Goal: Information Seeking & Learning: Learn about a topic

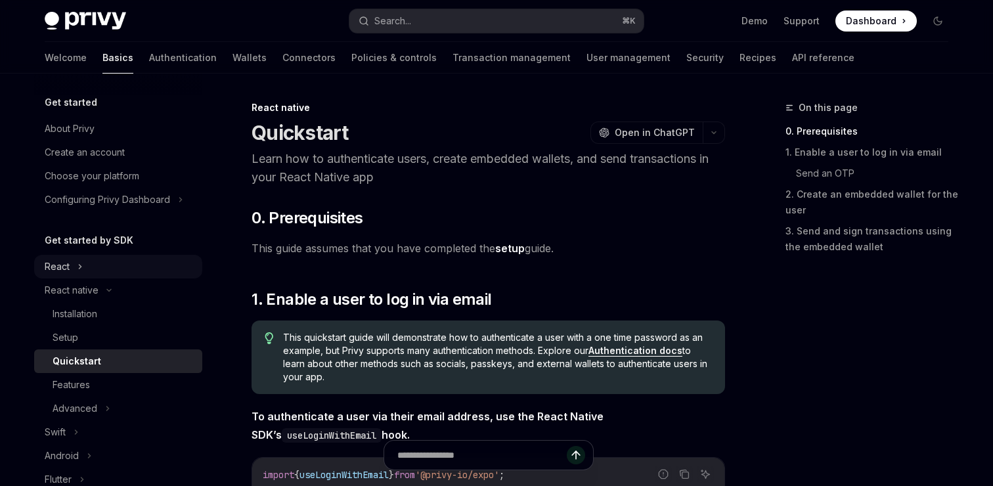
type textarea "*"
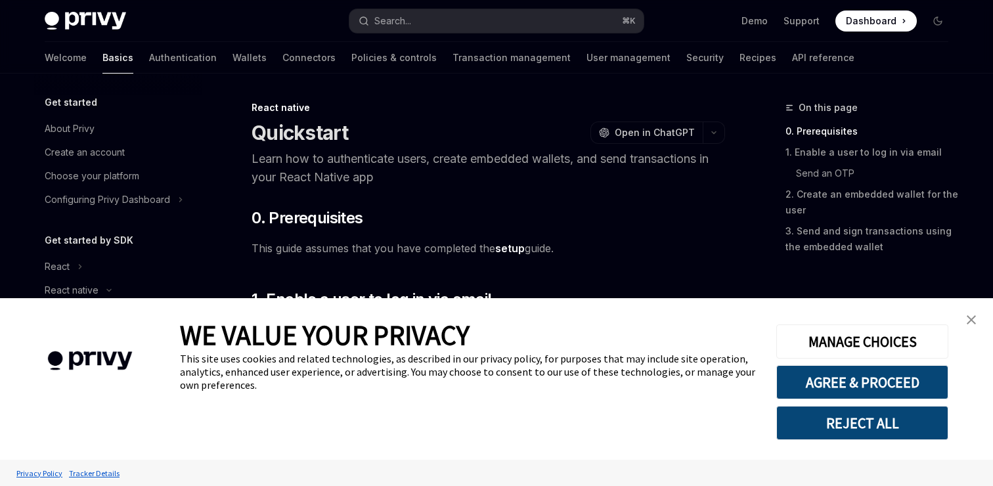
click at [817, 424] on button "REJECT ALL" at bounding box center [863, 423] width 172 height 34
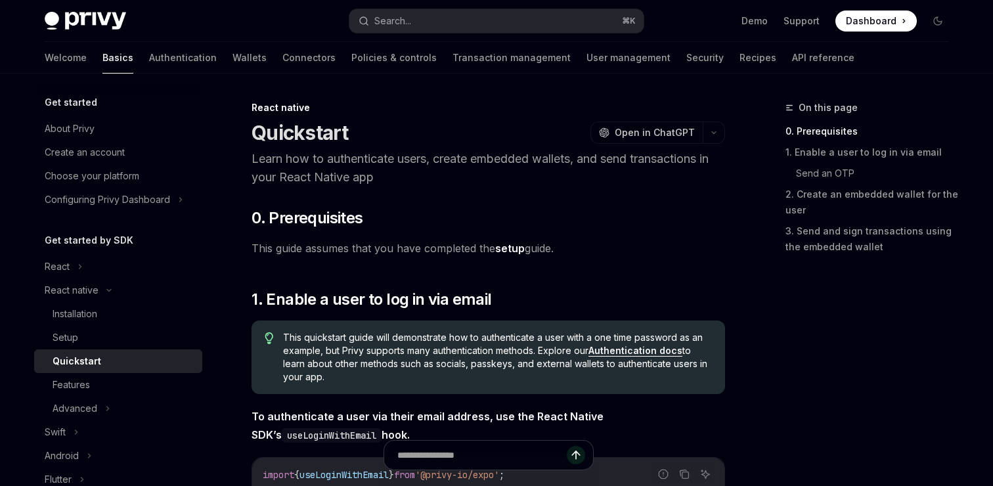
click at [115, 283] on div "React native" at bounding box center [118, 291] width 168 height 24
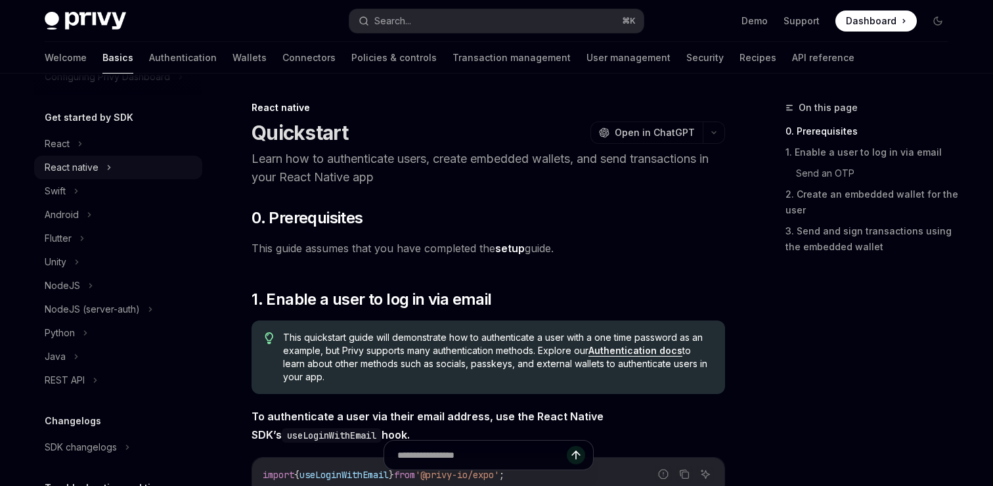
scroll to position [125, 0]
click at [99, 371] on div "REST API" at bounding box center [118, 379] width 168 height 24
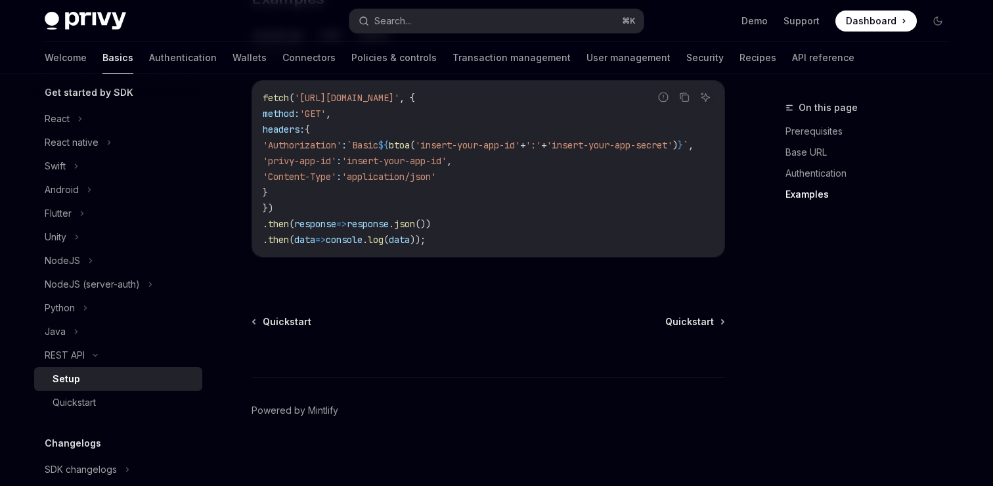
scroll to position [150, 0]
click at [127, 406] on div "Quickstart" at bounding box center [124, 400] width 142 height 16
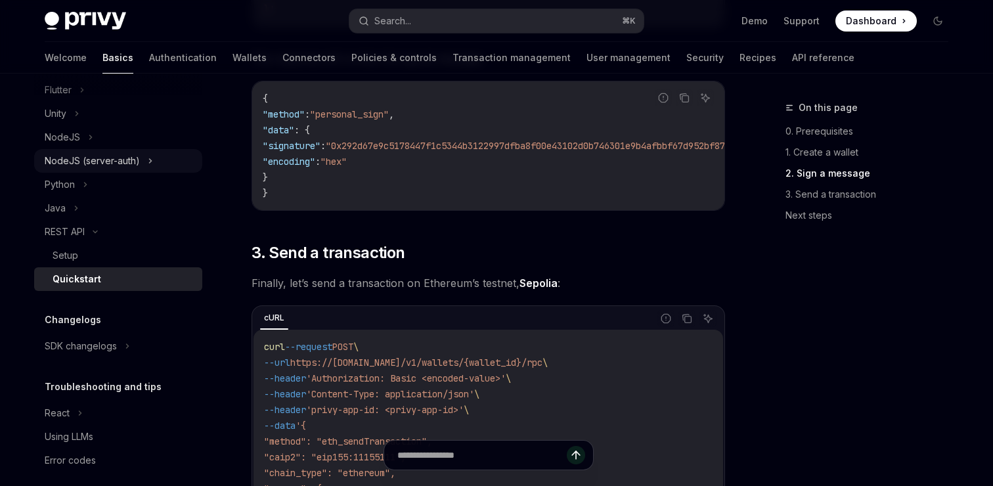
scroll to position [284, 0]
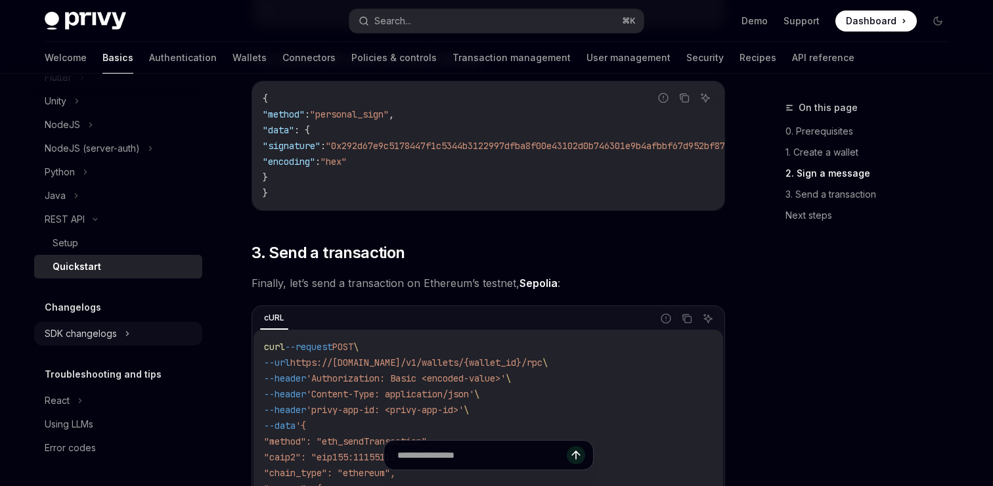
click at [122, 333] on div "SDK changelogs" at bounding box center [118, 334] width 168 height 24
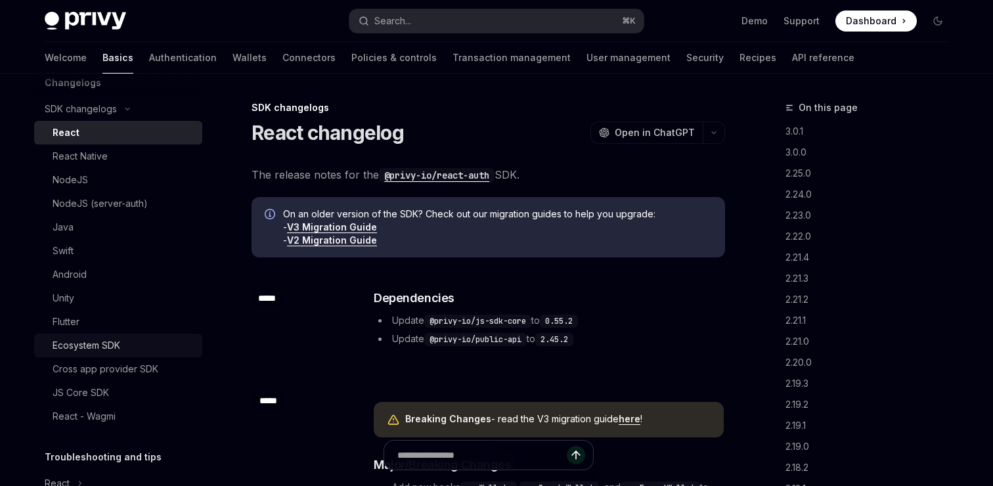
scroll to position [507, 0]
click at [101, 394] on div "JS Core SDK" at bounding box center [81, 394] width 57 height 16
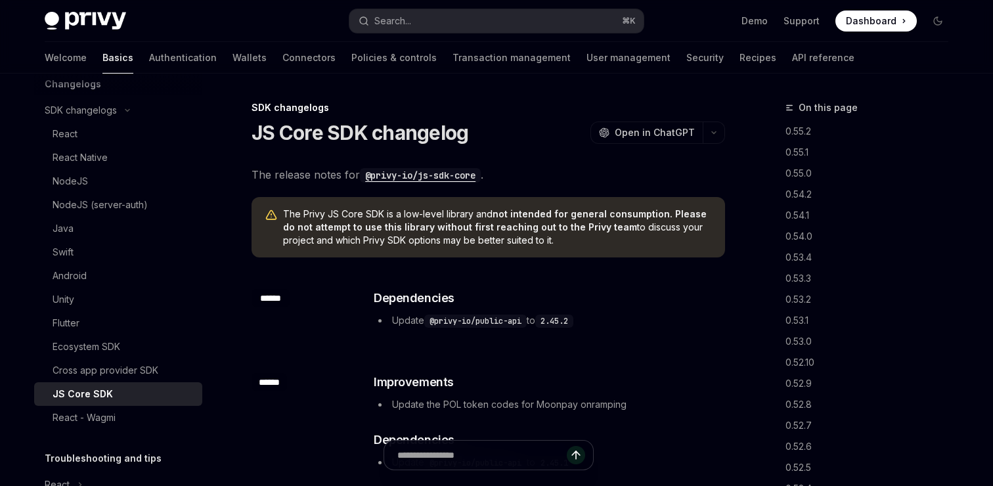
click at [415, 175] on code "@privy-io/js-sdk-core" at bounding box center [420, 175] width 121 height 14
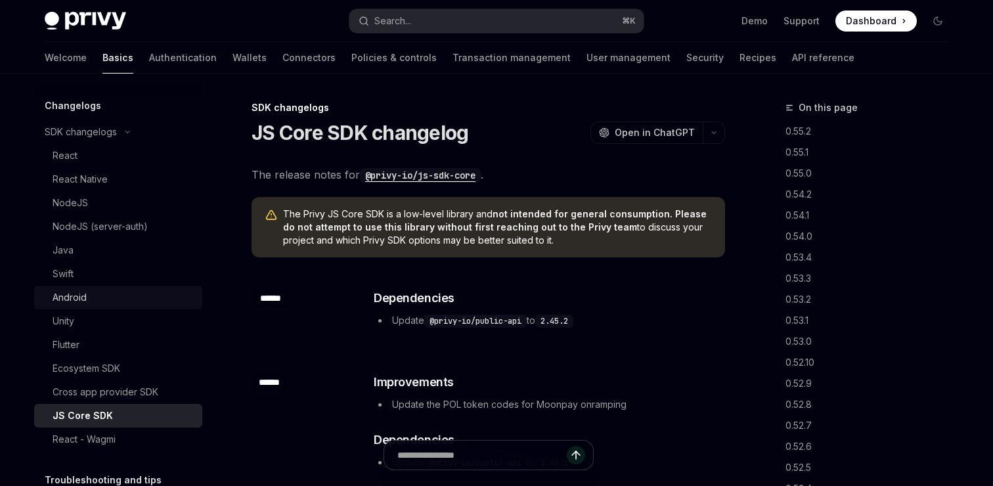
scroll to position [488, 0]
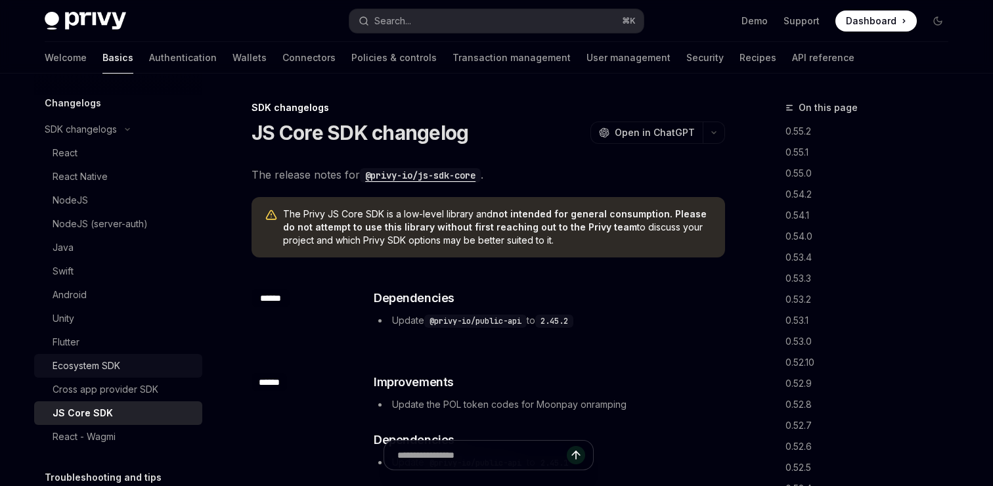
click at [148, 356] on link "Ecosystem SDK" at bounding box center [118, 366] width 168 height 24
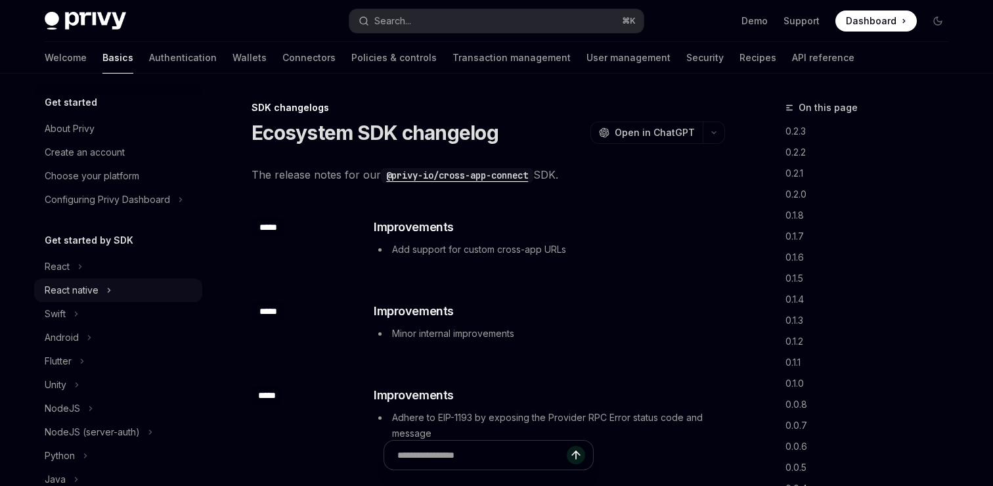
scroll to position [1, 0]
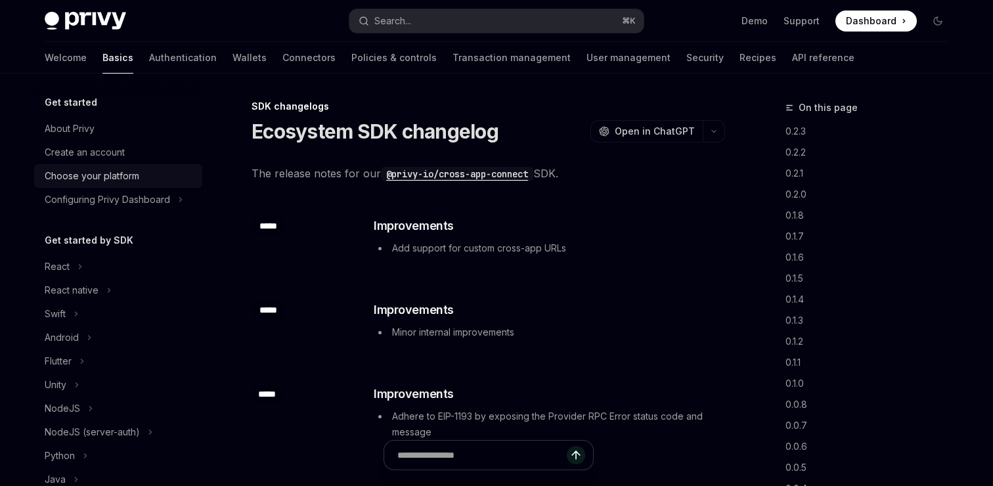
click at [116, 185] on link "Choose your platform" at bounding box center [118, 176] width 168 height 24
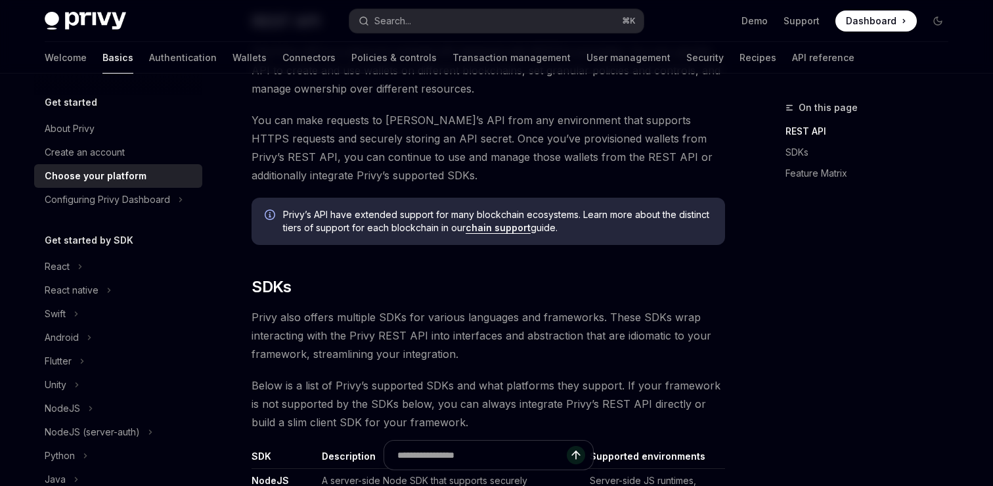
scroll to position [474, 0]
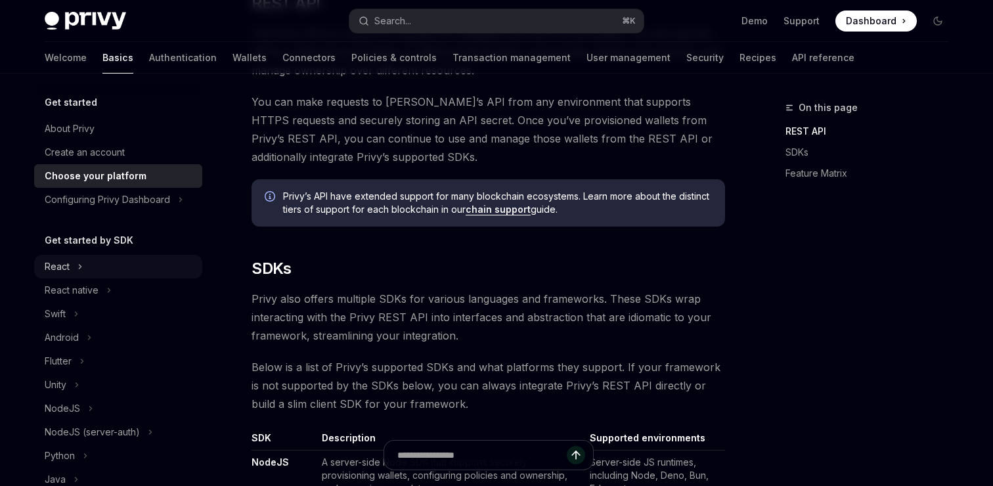
click at [61, 267] on div "React" at bounding box center [57, 267] width 25 height 16
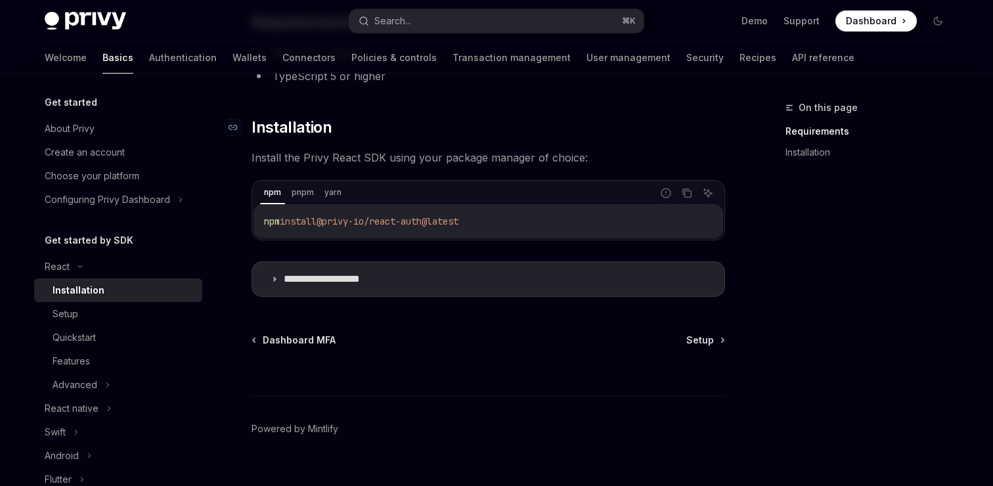
scroll to position [162, 0]
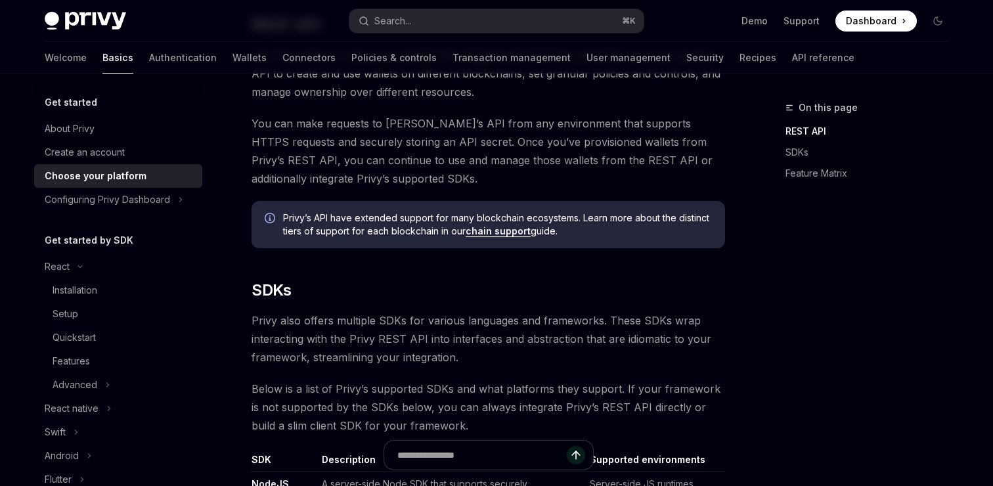
scroll to position [474, 0]
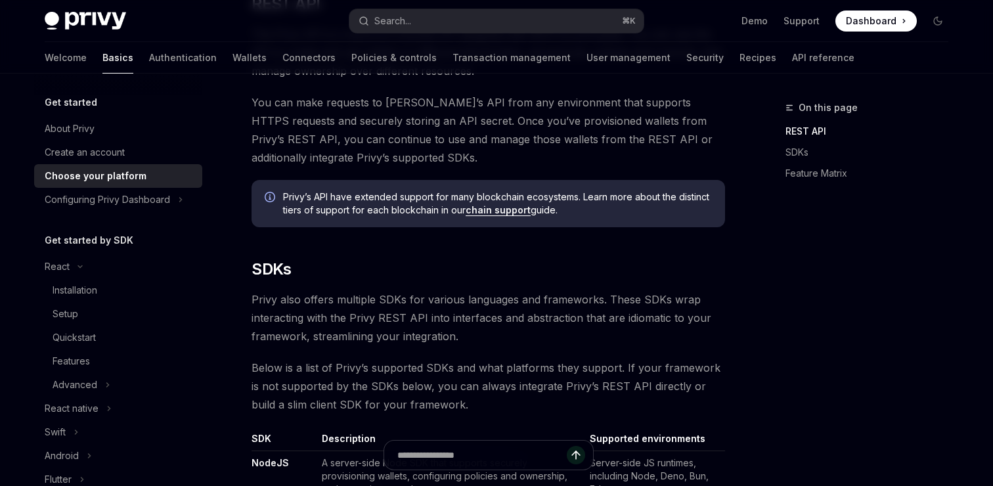
scroll to position [693, 0]
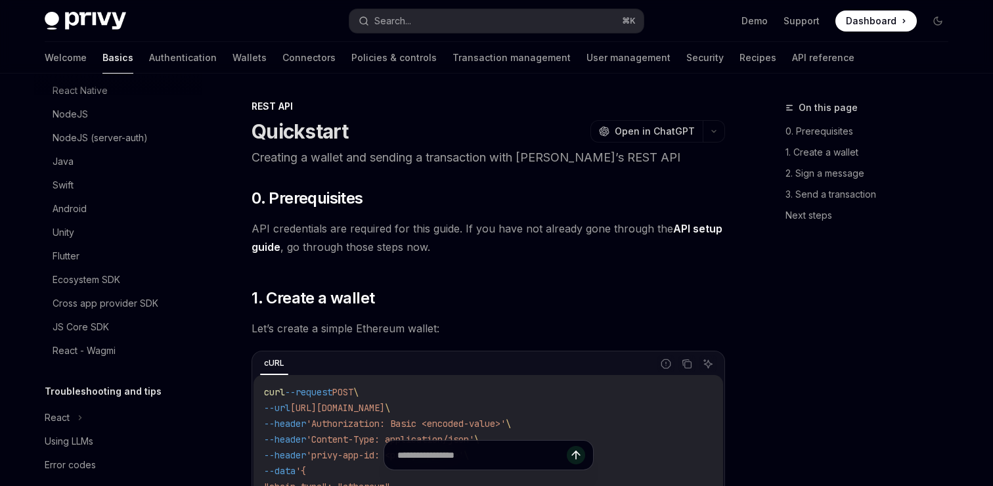
scroll to position [480, 0]
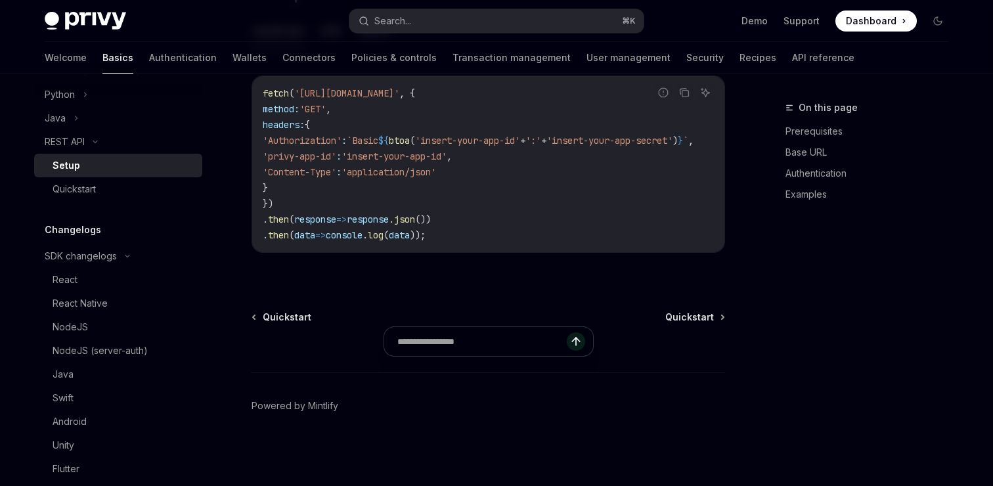
scroll to position [771, 0]
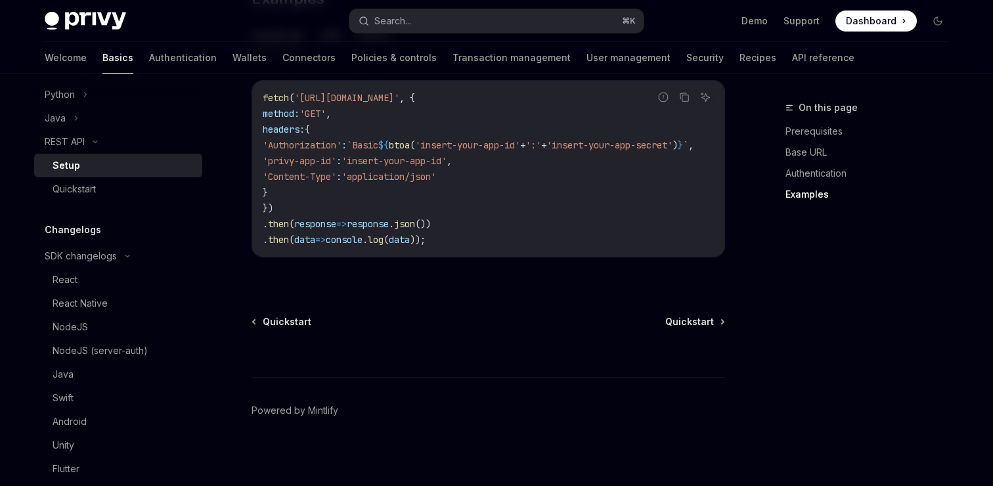
type textarea "*"
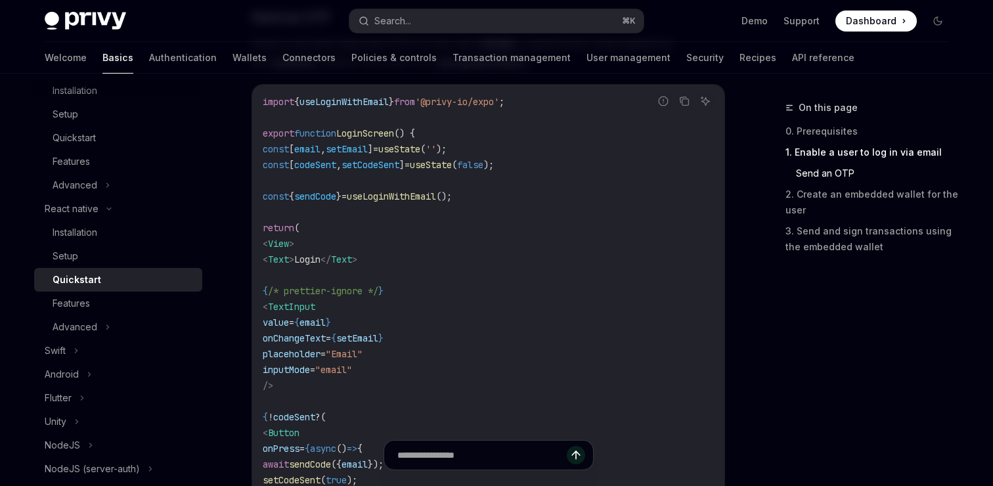
scroll to position [329, 0]
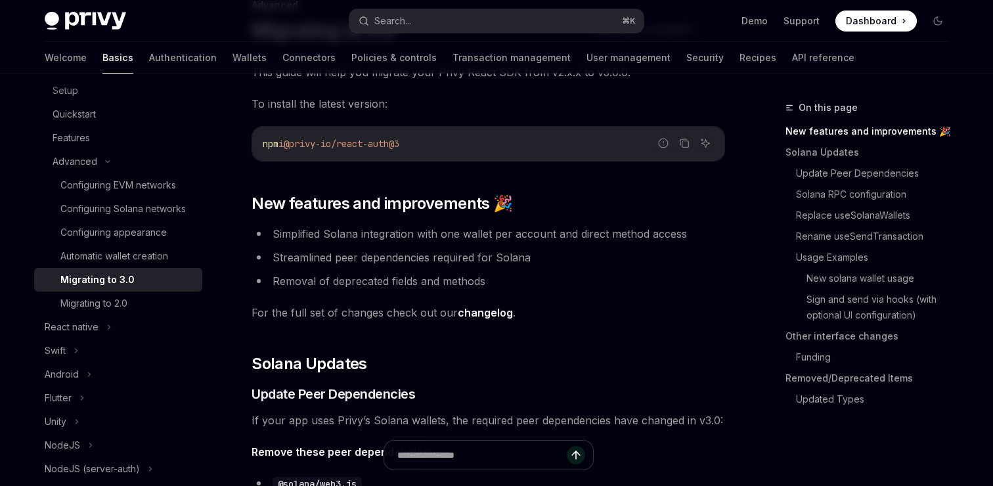
scroll to position [103, 0]
click at [501, 308] on link "changelog" at bounding box center [485, 313] width 55 height 14
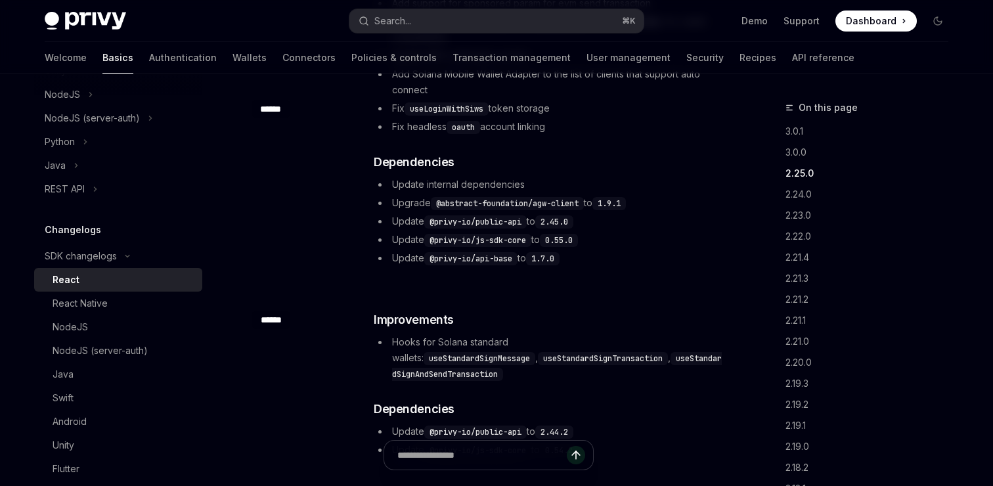
scroll to position [1186, 0]
